Goal: Find specific fact: Find specific fact

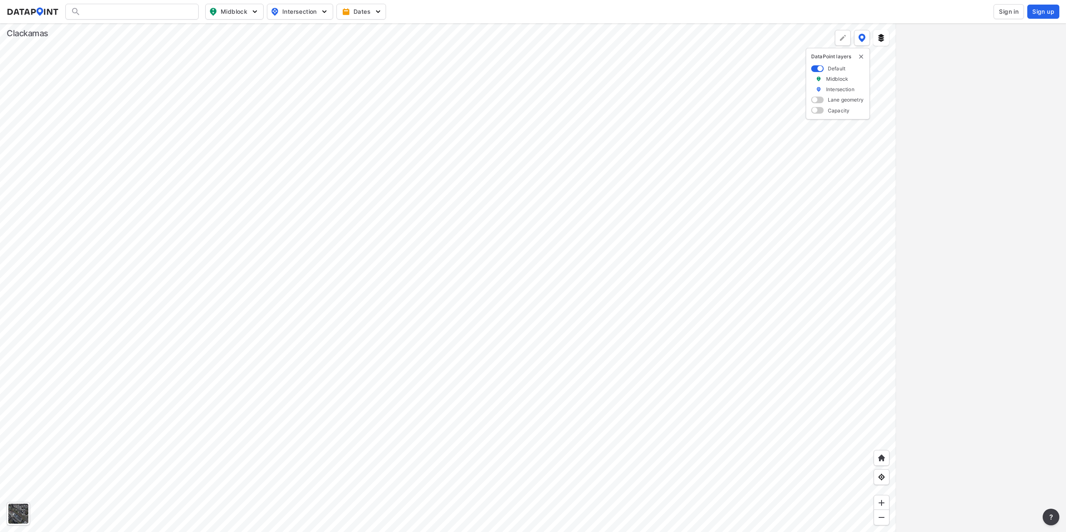
click at [355, 211] on div at bounding box center [448, 277] width 896 height 509
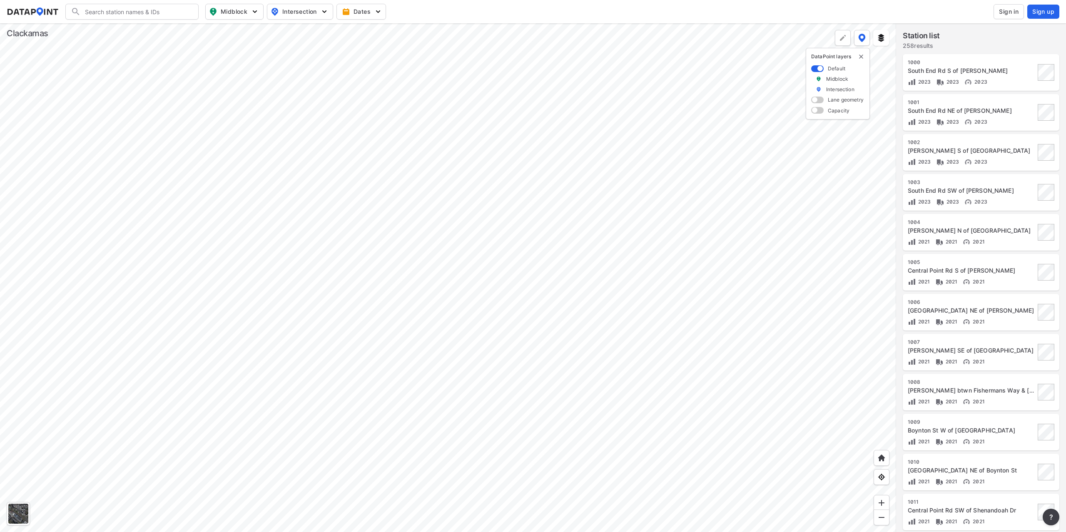
click at [521, 415] on div at bounding box center [448, 277] width 896 height 509
click at [538, 411] on div at bounding box center [448, 277] width 896 height 509
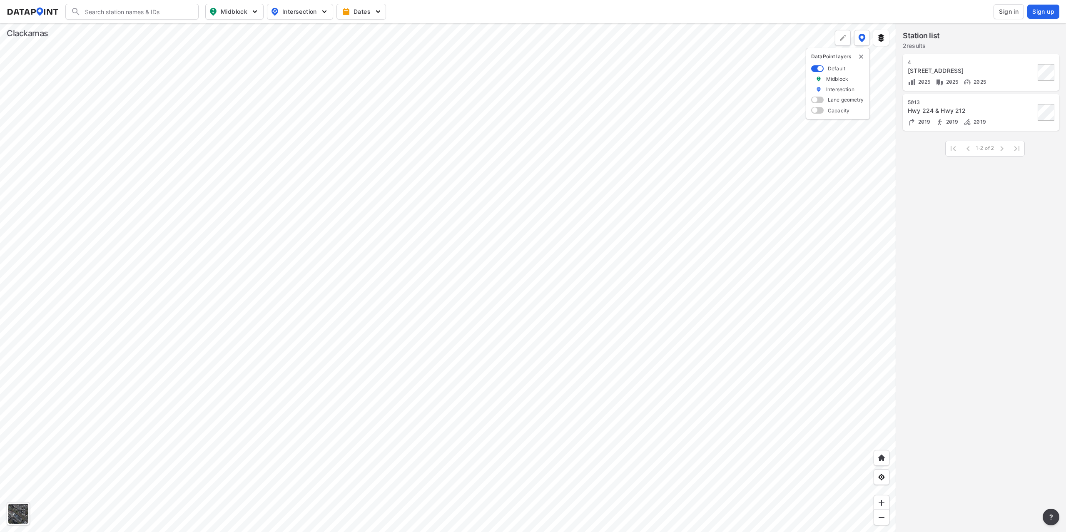
click at [634, 261] on div at bounding box center [448, 277] width 896 height 509
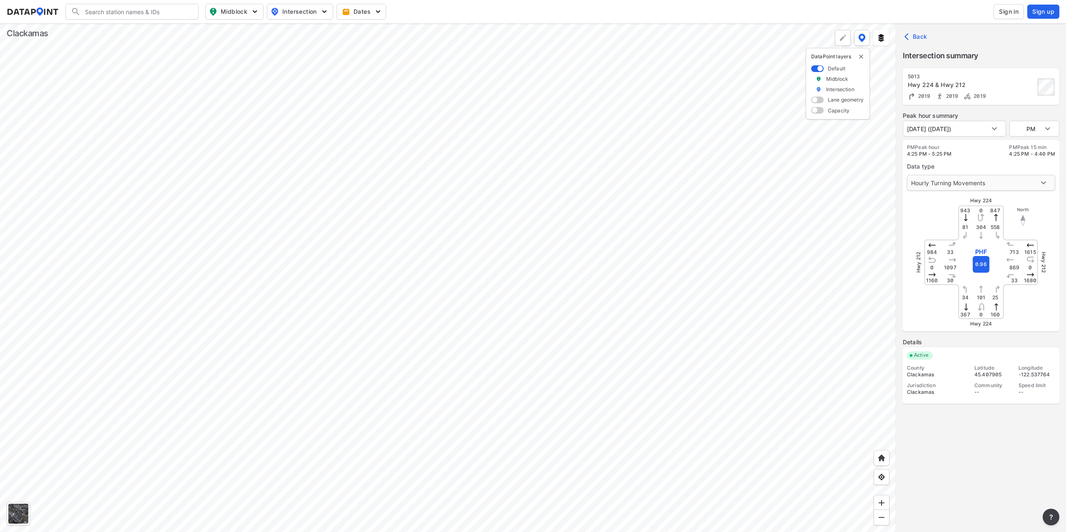
click at [985, 190] on body "Search Please enter a search term. Midblock Intersection Dates Sign in Sign up …" at bounding box center [533, 266] width 1066 height 532
click at [969, 204] on li "Truck Percentages" at bounding box center [980, 199] width 147 height 16
type input "1"
click at [742, 260] on div at bounding box center [448, 277] width 896 height 509
click at [600, 275] on div at bounding box center [448, 277] width 896 height 509
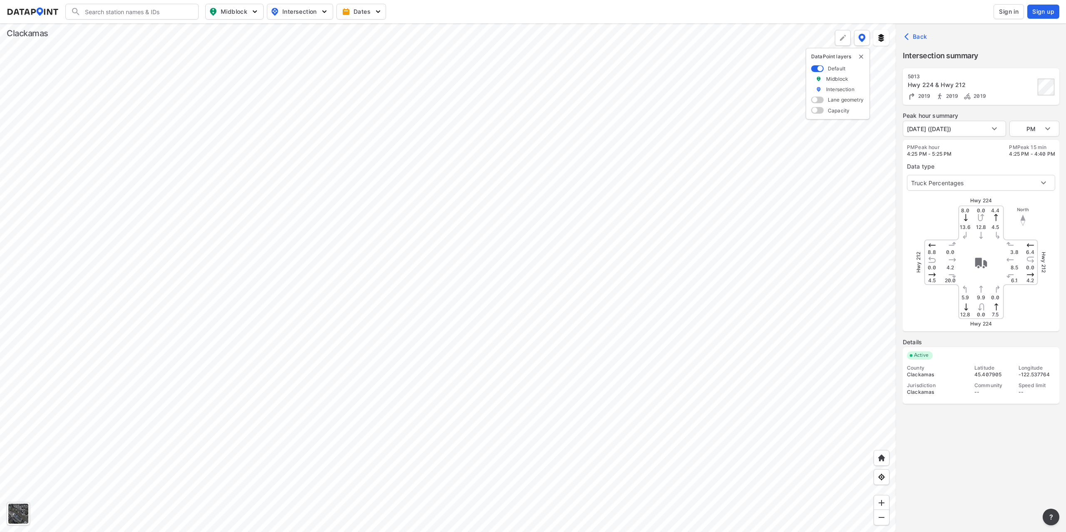
click at [288, 254] on div at bounding box center [448, 277] width 896 height 509
click at [504, 277] on div at bounding box center [448, 277] width 896 height 509
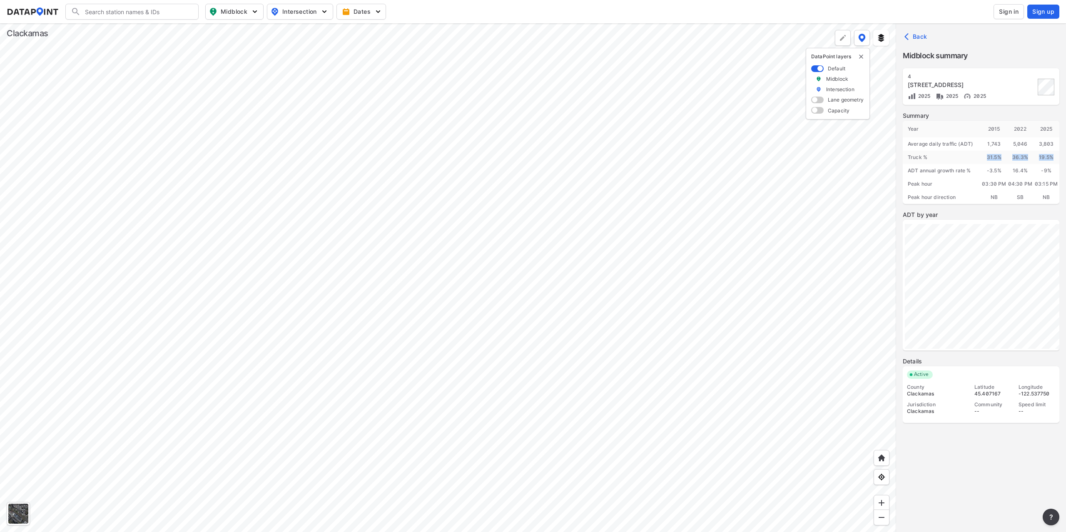
drag, startPoint x: 984, startPoint y: 156, endPoint x: 1061, endPoint y: 157, distance: 77.9
click at [1061, 157] on div "4 [GEOGRAPHIC_DATA] 212/224 2025 2025 2025 Summary Year [DATE] 2022 2025 Averag…" at bounding box center [981, 302] width 170 height 468
drag, startPoint x: 1058, startPoint y: 157, endPoint x: 954, endPoint y: 158, distance: 104.5
click at [954, 158] on div "Year [DATE] 2022 2025 Average daily traffic (ADT) 1,743 5,046 3,803 Truck % 31.…" at bounding box center [981, 162] width 157 height 83
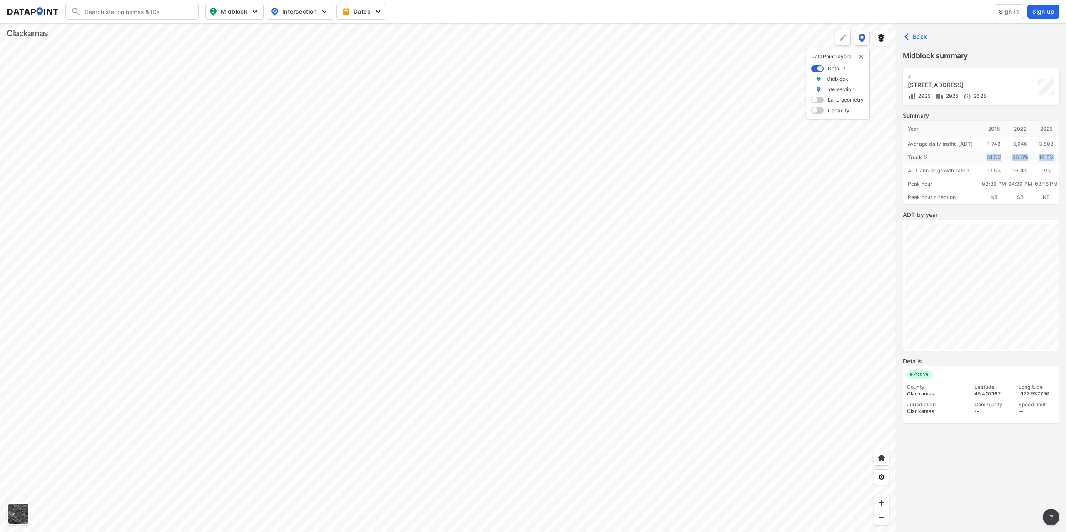
click at [998, 161] on div "31.5 %" at bounding box center [994, 157] width 26 height 13
drag, startPoint x: 1056, startPoint y: 157, endPoint x: 986, endPoint y: 156, distance: 70.4
click at [986, 156] on div "Year [DATE] 2022 2025 Average daily traffic (ADT) 1,743 5,046 3,803 Truck % 31.…" at bounding box center [981, 162] width 157 height 83
click at [1017, 157] on div "36.3 %" at bounding box center [1020, 157] width 26 height 13
